Goal: Feedback & Contribution: Leave review/rating

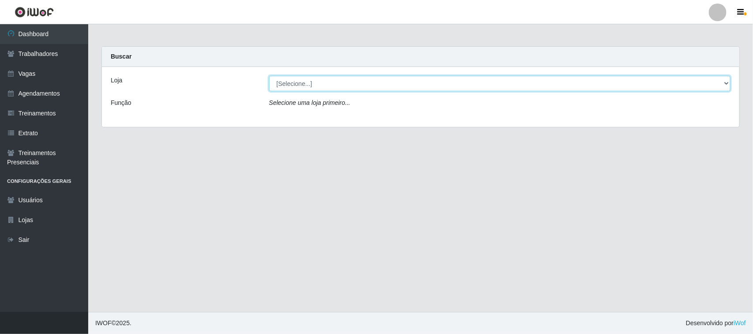
click at [364, 85] on select "[Selecione...] Nordestão - [GEOGRAPHIC_DATA]" at bounding box center [499, 83] width 461 height 15
click at [269, 76] on select "[Selecione...] Nordestão - [GEOGRAPHIC_DATA]" at bounding box center [499, 83] width 461 height 15
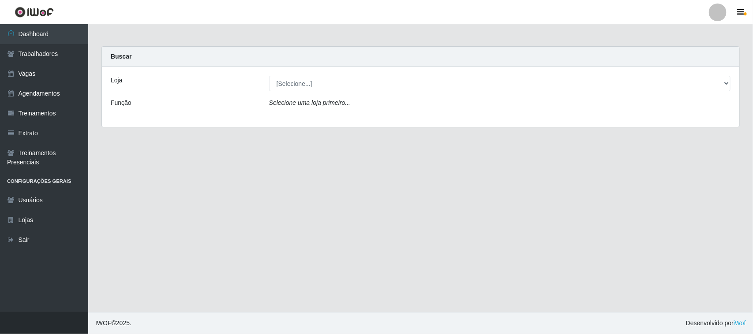
click at [360, 113] on div "Loja [Selecione...] Nordestão - [GEOGRAPHIC_DATA] Função Selecione uma loja pri…" at bounding box center [420, 97] width 637 height 60
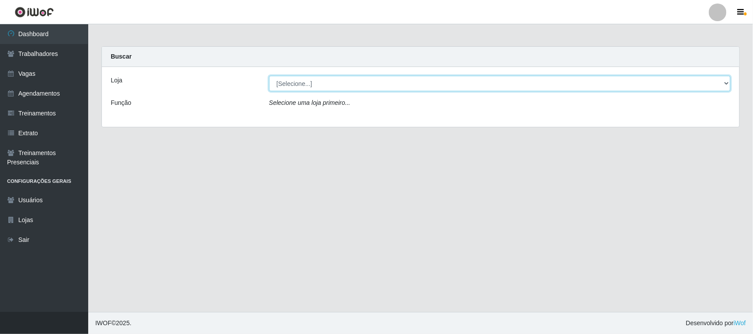
click at [355, 83] on select "[Selecione...] Nordestão - [GEOGRAPHIC_DATA]" at bounding box center [499, 83] width 461 height 15
select select "420"
click at [269, 76] on select "[Selecione...] Nordestão - [GEOGRAPHIC_DATA]" at bounding box center [499, 83] width 461 height 15
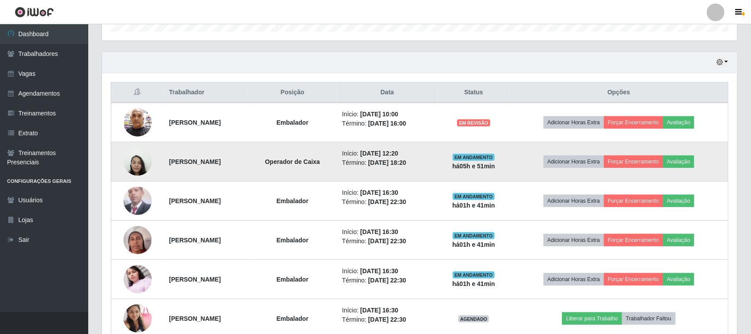
scroll to position [331, 0]
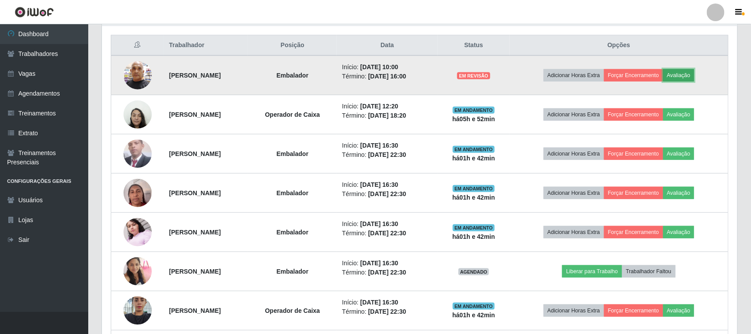
click at [694, 76] on button "Avaliação" at bounding box center [678, 75] width 31 height 12
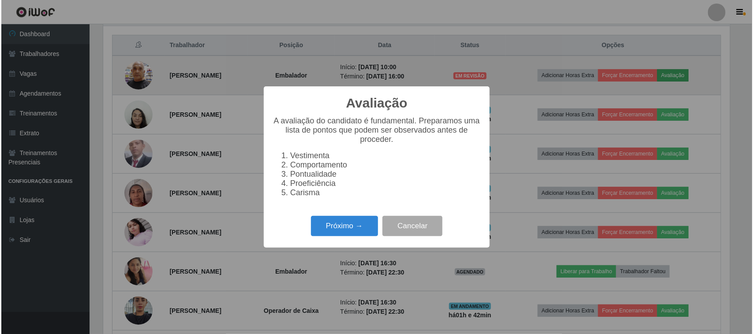
scroll to position [183, 629]
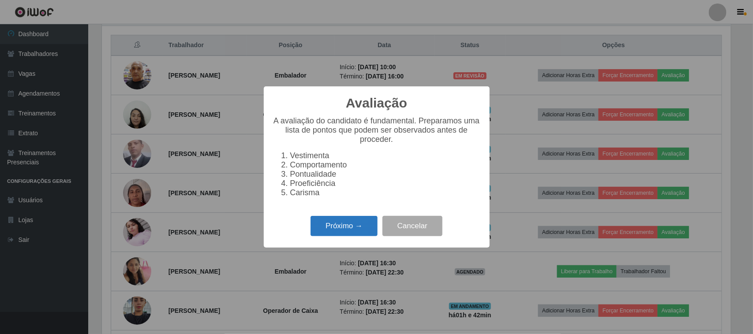
click at [351, 237] on button "Próximo →" at bounding box center [344, 226] width 67 height 21
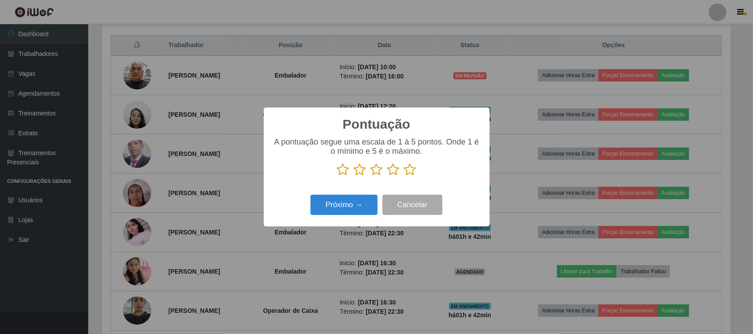
click at [411, 168] on icon at bounding box center [410, 169] width 12 height 13
click at [404, 176] on input "radio" at bounding box center [404, 176] width 0 height 0
click at [358, 204] on button "Próximo →" at bounding box center [344, 205] width 67 height 21
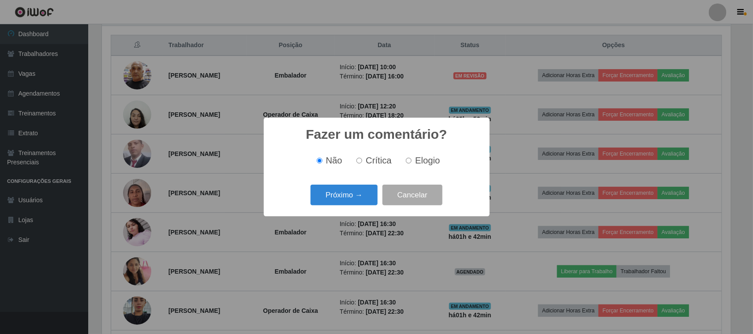
click at [426, 161] on span "Elogio" at bounding box center [427, 161] width 25 height 10
click at [412, 161] on input "Elogio" at bounding box center [409, 161] width 6 height 6
radio input "true"
click at [344, 199] on button "Próximo →" at bounding box center [344, 195] width 67 height 21
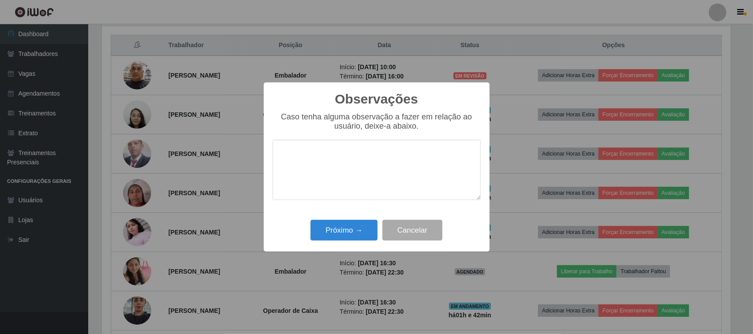
type textarea "o"
type textarea "pontual"
click at [347, 234] on button "Próximo →" at bounding box center [344, 230] width 67 height 21
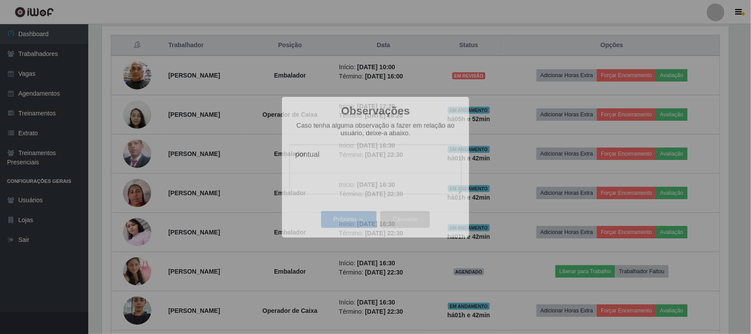
scroll to position [183, 635]
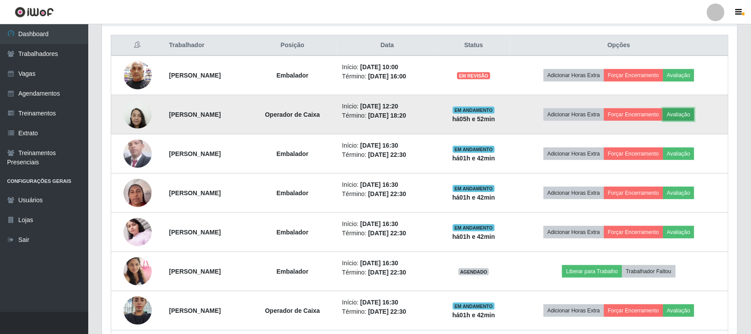
click at [684, 116] on button "Avaliação" at bounding box center [678, 115] width 31 height 12
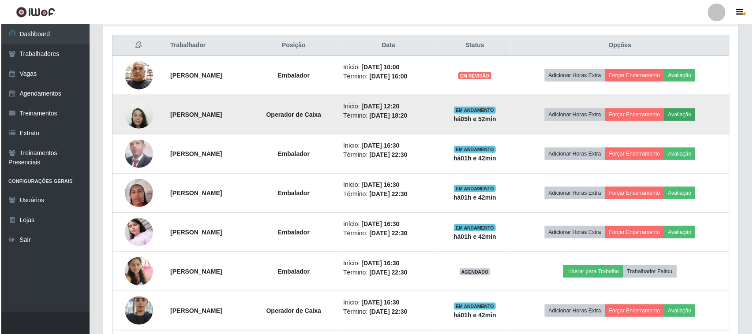
scroll to position [183, 629]
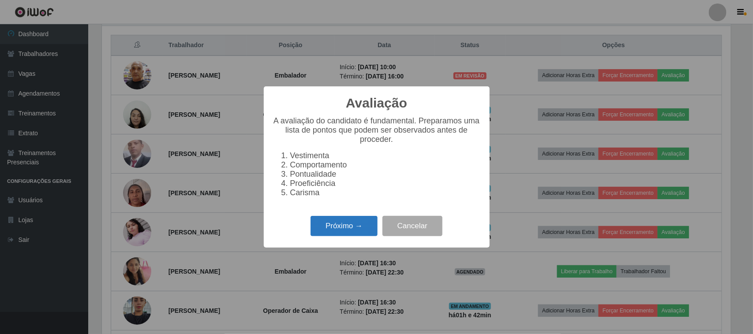
click at [352, 234] on button "Próximo →" at bounding box center [344, 226] width 67 height 21
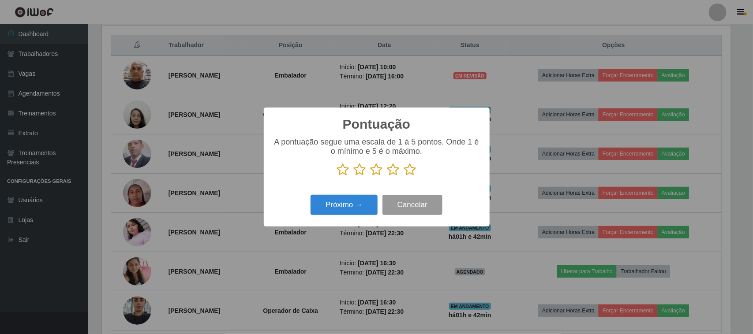
scroll to position [440916, 440470]
click at [411, 176] on icon at bounding box center [410, 169] width 12 height 13
click at [404, 176] on input "radio" at bounding box center [404, 176] width 0 height 0
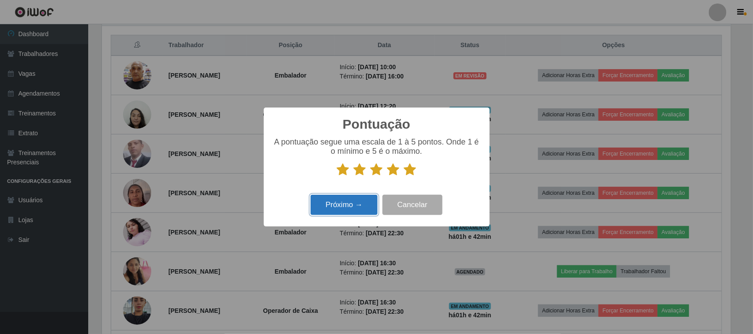
click at [361, 203] on button "Próximo →" at bounding box center [344, 205] width 67 height 21
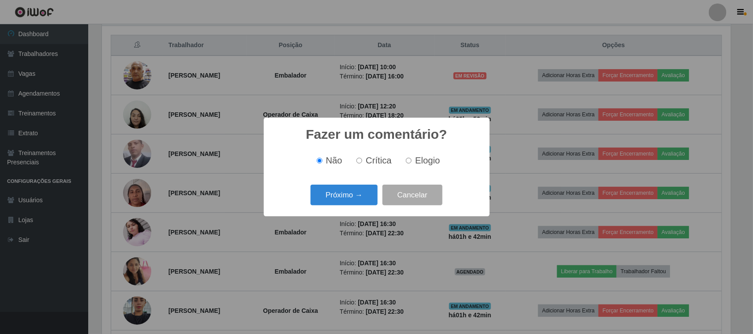
drag, startPoint x: 407, startPoint y: 161, endPoint x: 402, endPoint y: 164, distance: 5.8
click at [408, 161] on input "Elogio" at bounding box center [409, 161] width 6 height 6
radio input "true"
click at [341, 203] on button "Próximo →" at bounding box center [344, 195] width 67 height 21
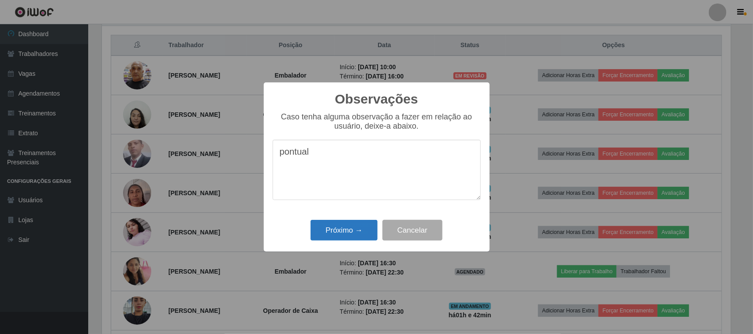
type textarea "pontual"
click at [369, 232] on button "Próximo →" at bounding box center [344, 230] width 67 height 21
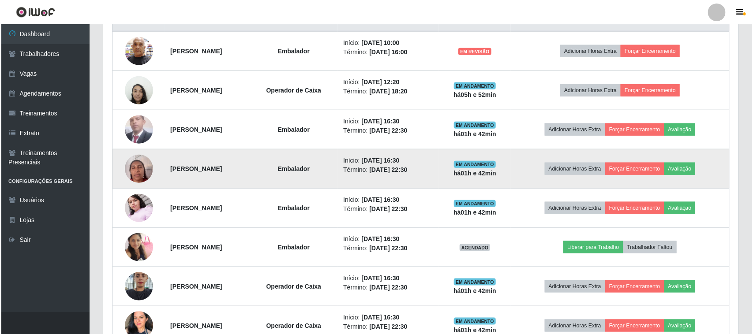
scroll to position [300, 0]
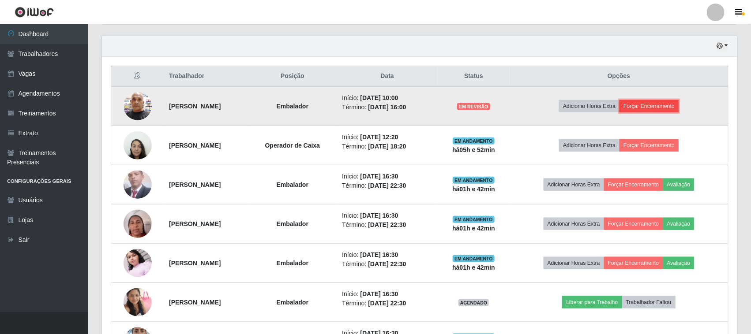
click at [649, 105] on button "Forçar Encerramento" at bounding box center [648, 106] width 59 height 12
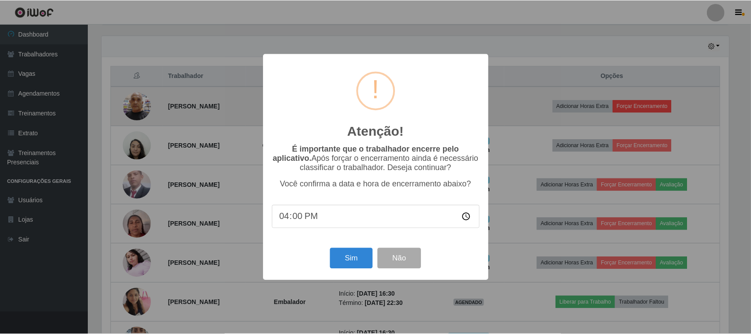
scroll to position [183, 629]
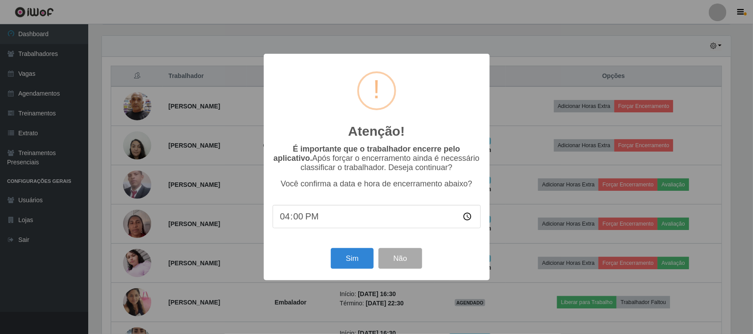
click at [362, 219] on input "16:00" at bounding box center [377, 216] width 208 height 23
click at [342, 261] on button "Sim" at bounding box center [352, 258] width 43 height 21
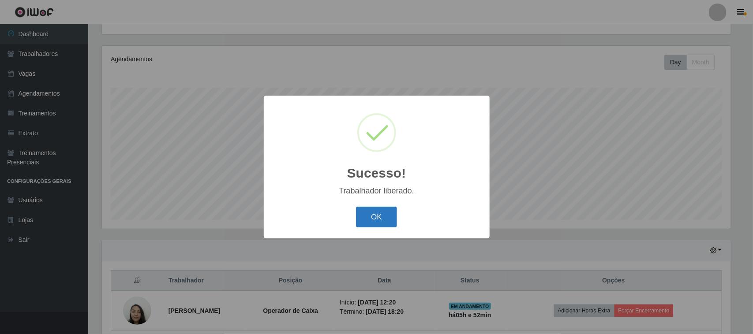
click at [382, 214] on button "OK" at bounding box center [376, 217] width 41 height 21
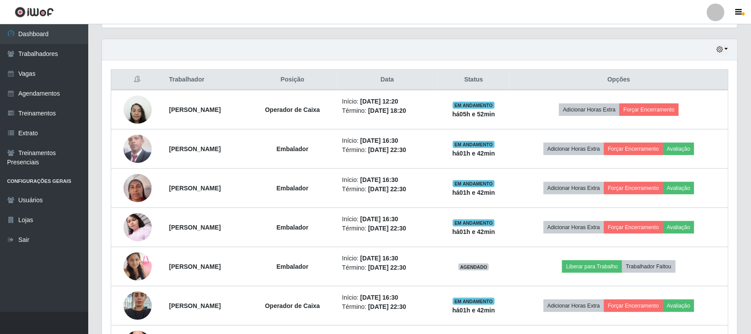
scroll to position [316, 0]
